Goal: Check status: Check status

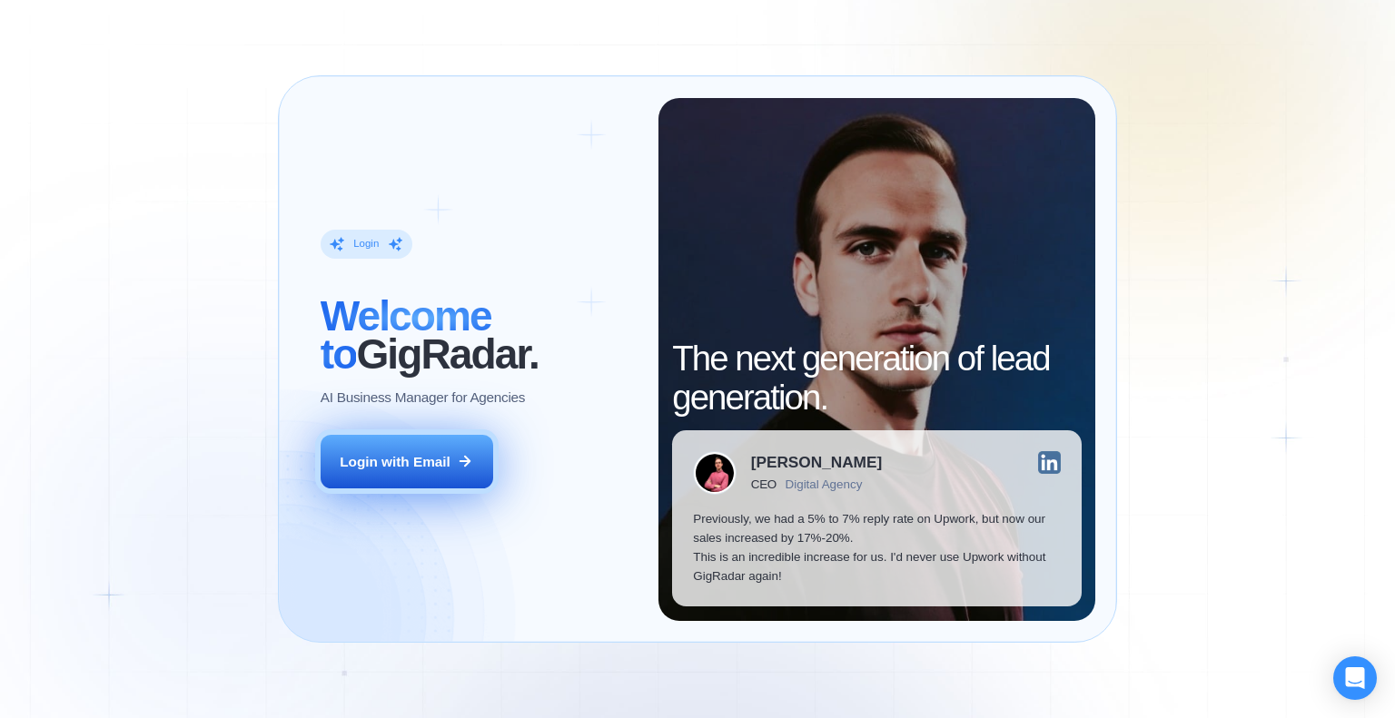
click at [453, 469] on button "Login with Email" at bounding box center [407, 462] width 173 height 54
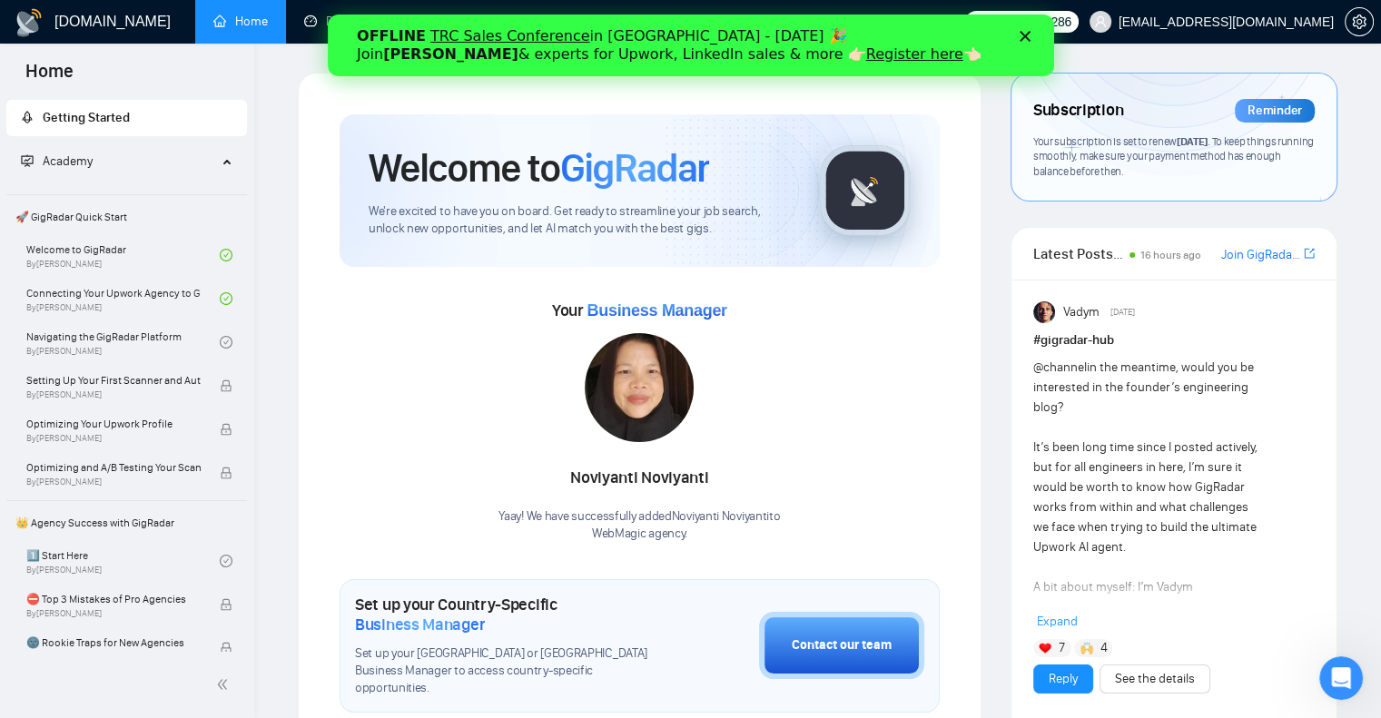
click at [1024, 35] on icon "Close" at bounding box center [1024, 36] width 11 height 11
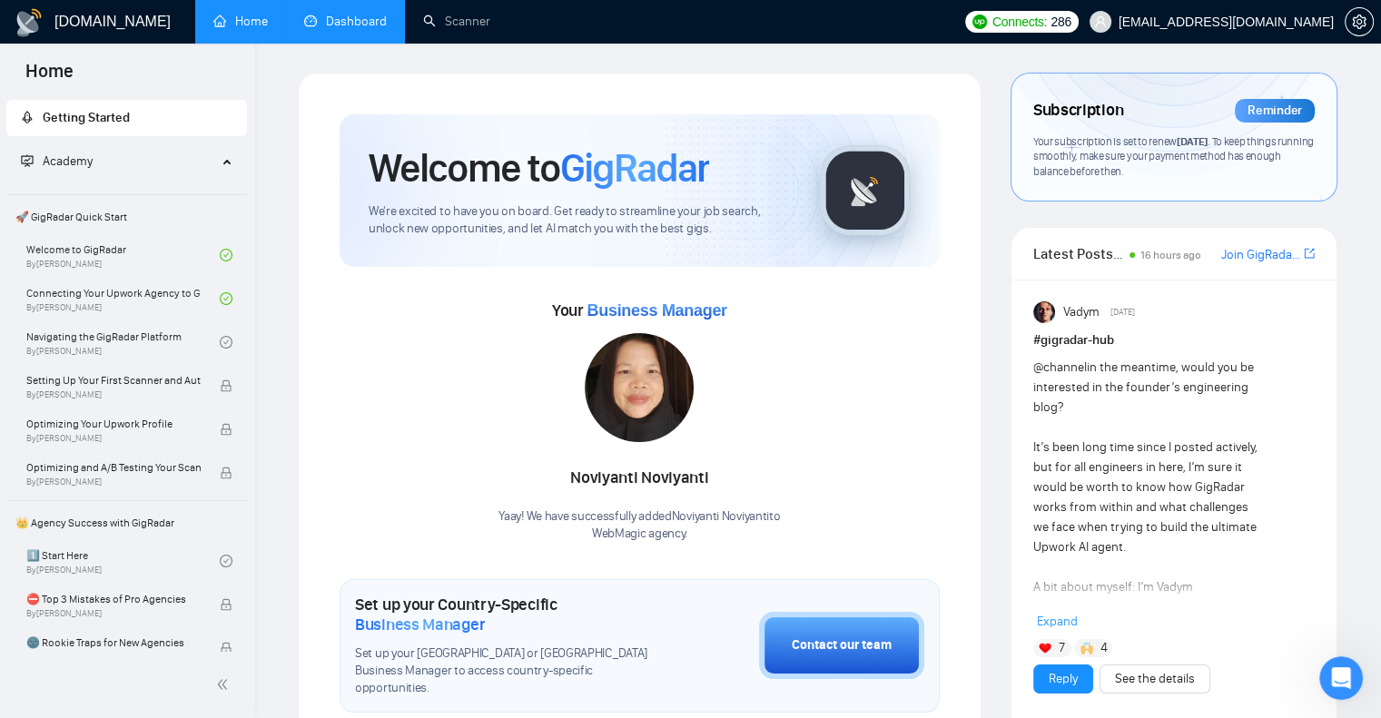
click at [360, 25] on link "Dashboard" at bounding box center [345, 21] width 83 height 15
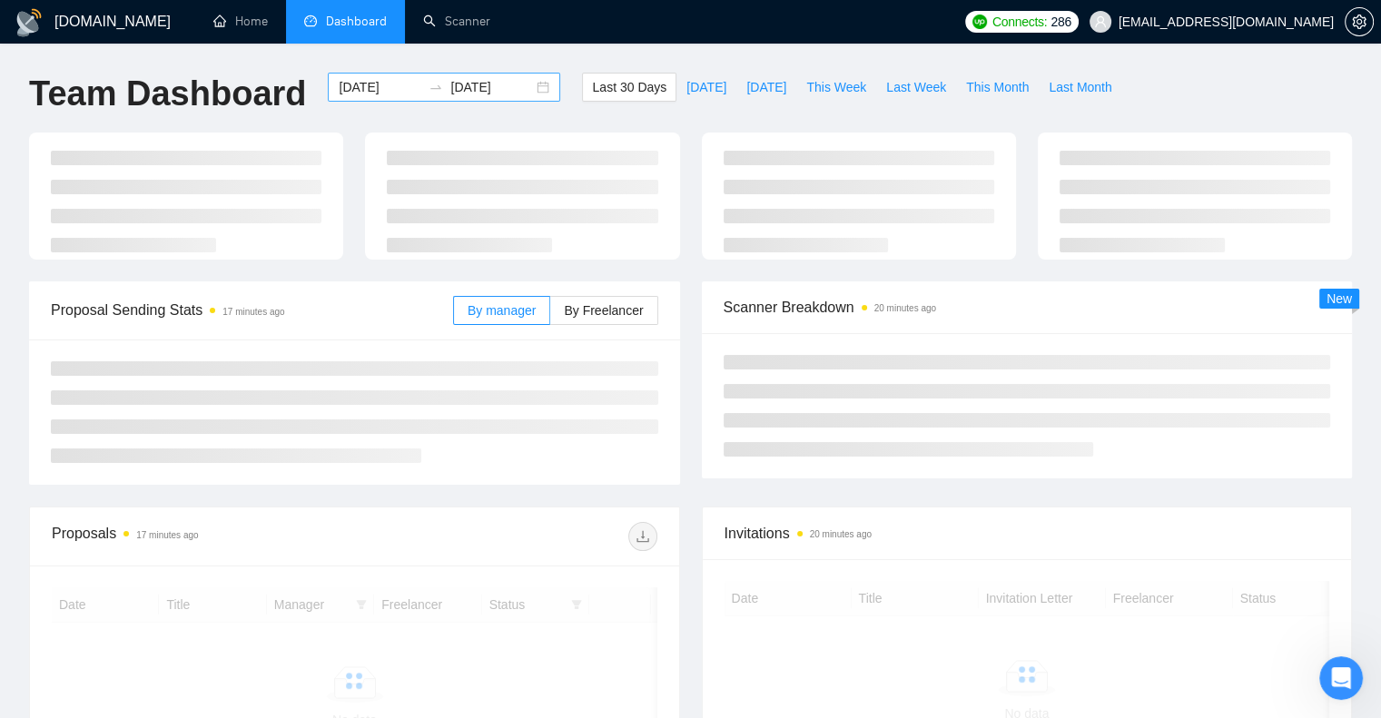
click at [533, 89] on div "[DATE] [DATE]" at bounding box center [444, 87] width 232 height 29
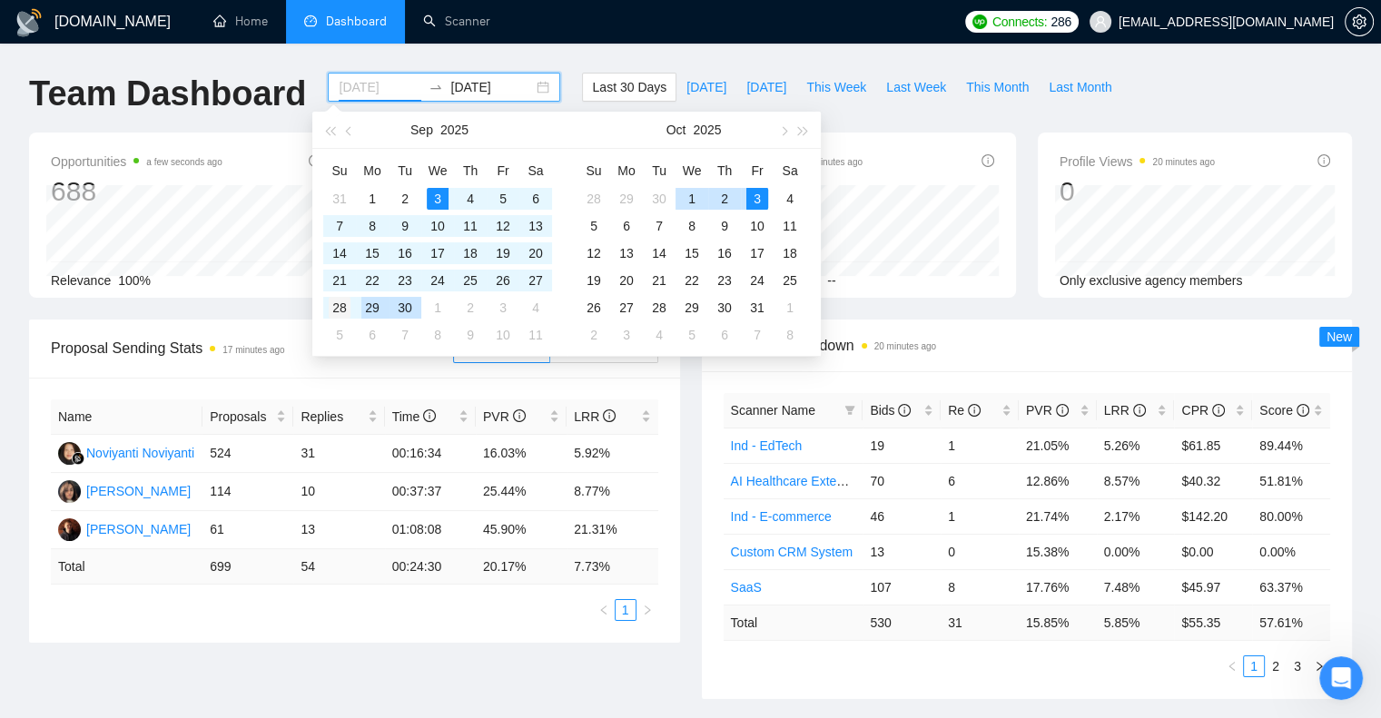
type input "[DATE]"
click at [343, 303] on div "28" at bounding box center [340, 308] width 22 height 22
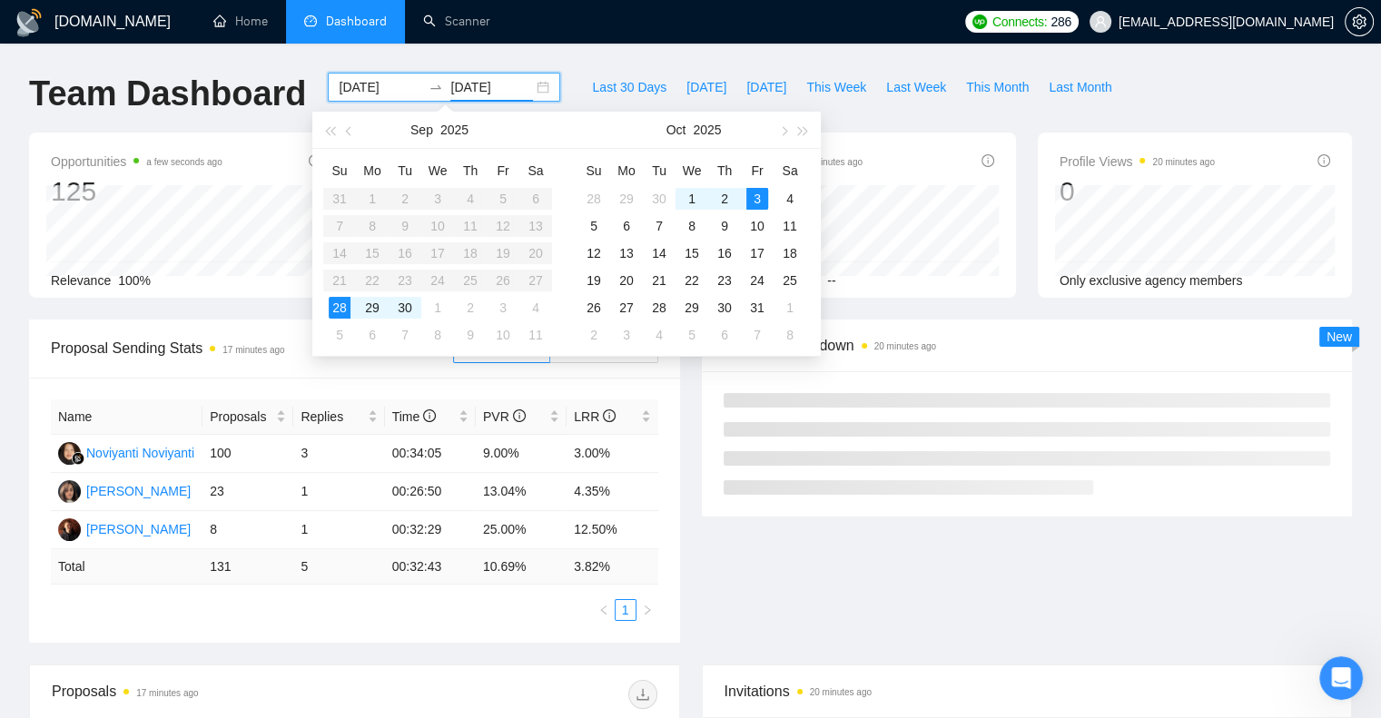
type input "[DATE]"
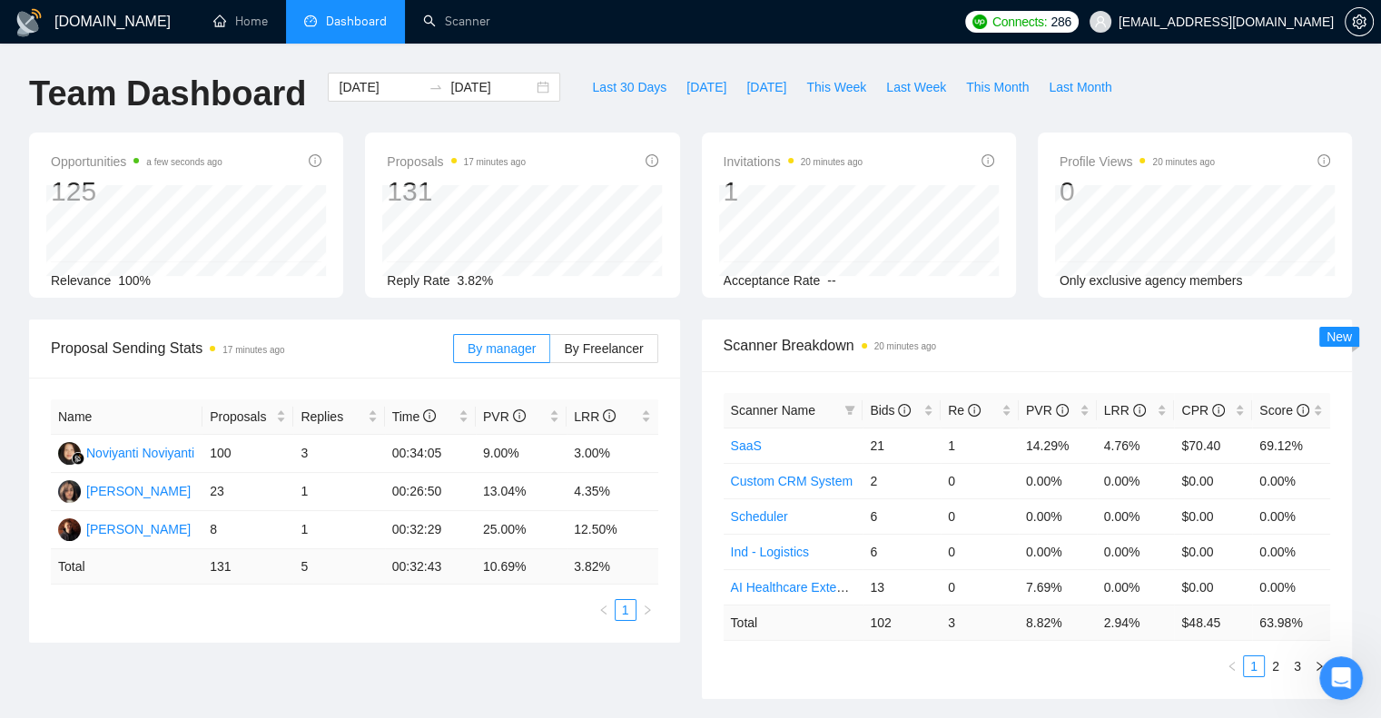
click at [691, 434] on div "Scanner Breakdown 20 minutes ago Scanner Name Bids Re PVR LRR CPR Score SaaS 21…" at bounding box center [1027, 510] width 673 height 380
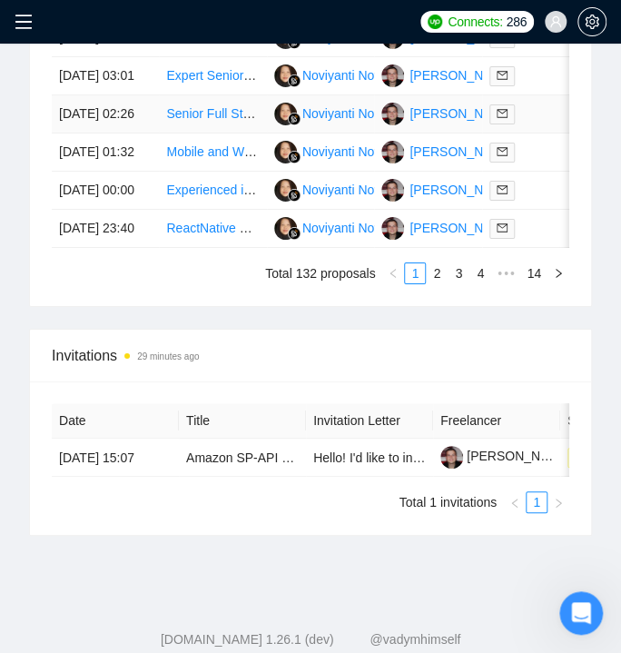
scroll to position [1548, 0]
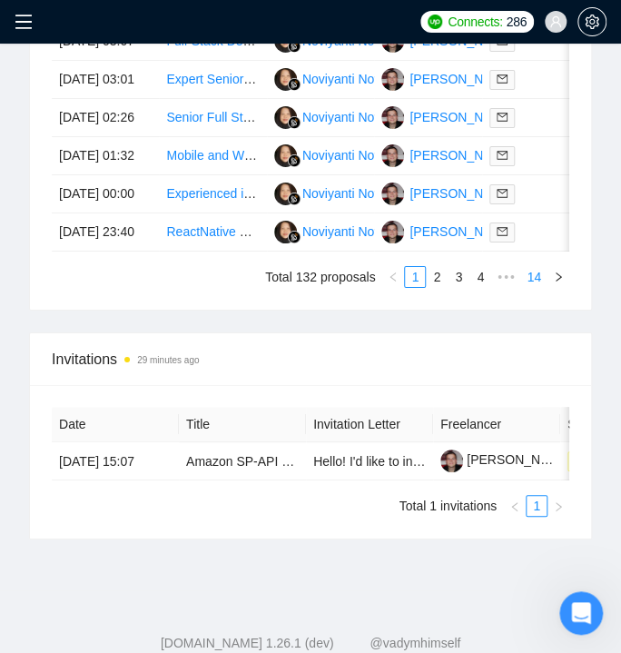
click at [537, 287] on link "14" at bounding box center [533, 277] width 25 height 20
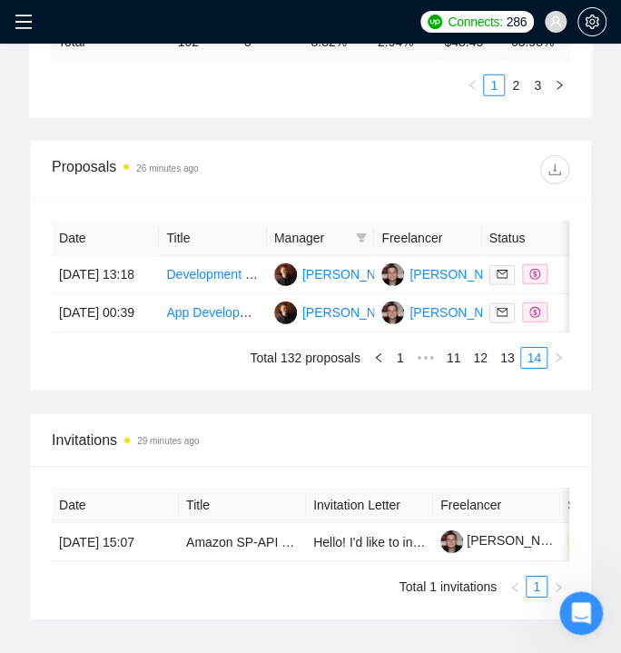
scroll to position [1147, 0]
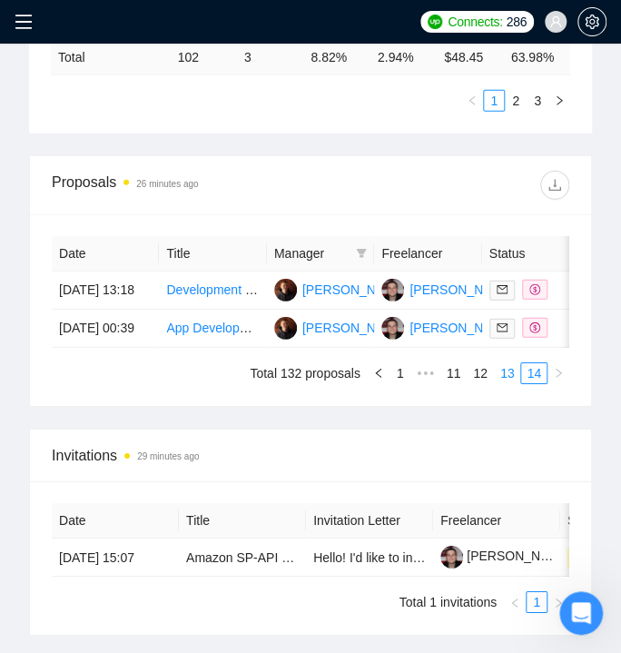
click at [506, 383] on link "13" at bounding box center [507, 373] width 25 height 20
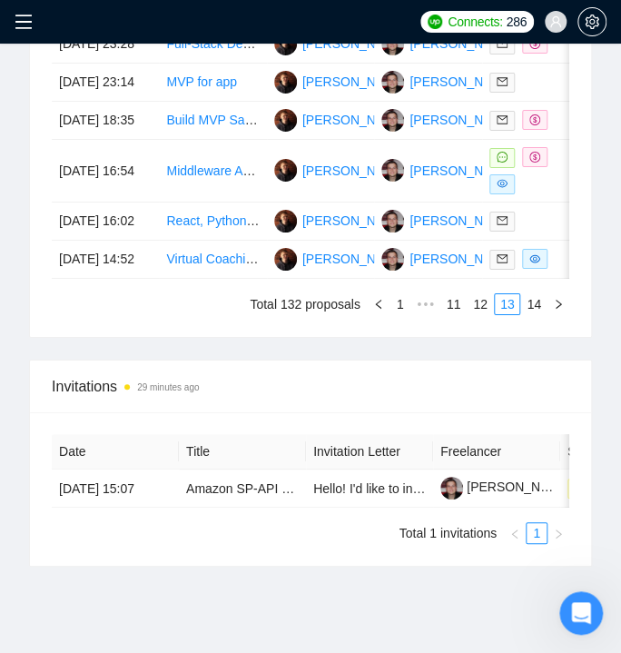
scroll to position [1545, 0]
